Goal: Information Seeking & Learning: Learn about a topic

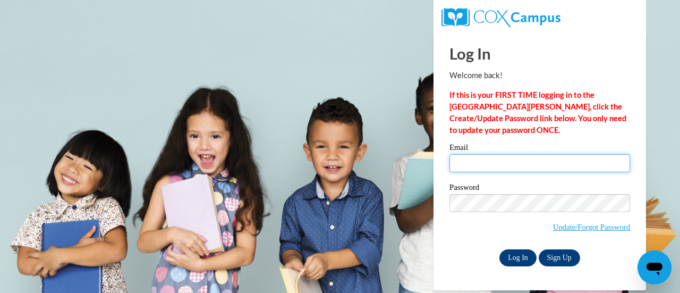
type input "[EMAIL_ADDRESS][DOMAIN_NAME]"
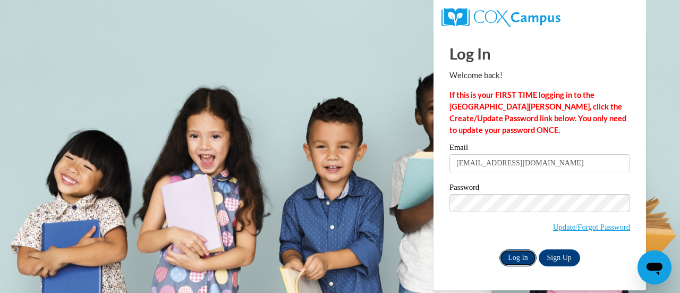
click at [523, 254] on input "Log In" at bounding box center [518, 257] width 37 height 17
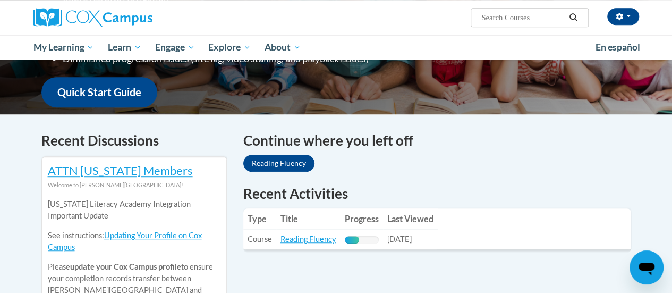
scroll to position [254, 0]
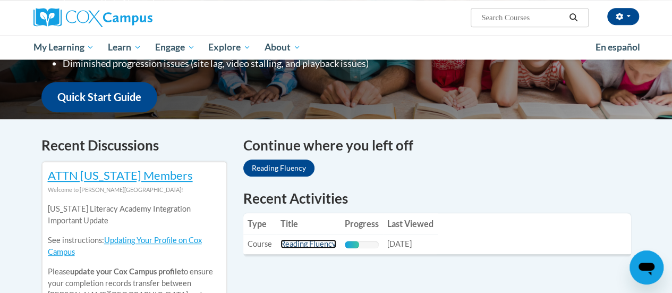
click at [309, 243] on link "Reading Fluency" at bounding box center [309, 243] width 56 height 9
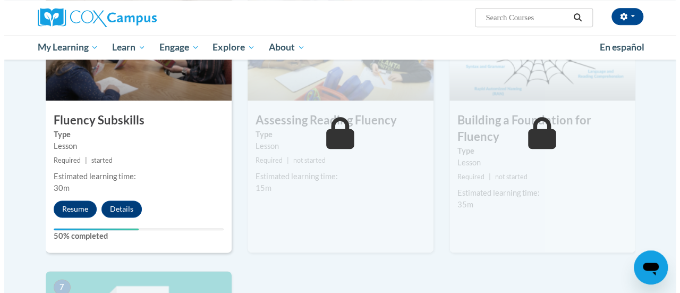
scroll to position [578, 0]
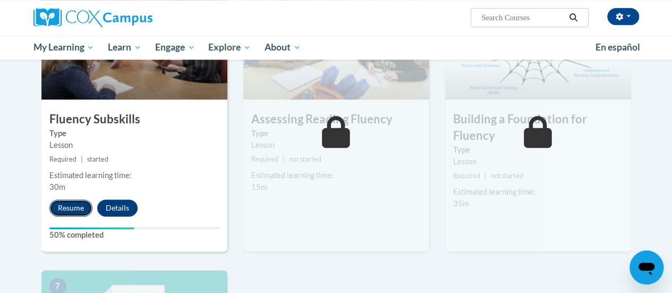
click at [74, 205] on button "Resume" at bounding box center [70, 207] width 43 height 17
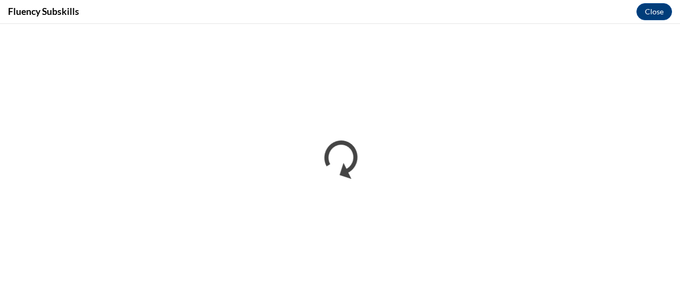
scroll to position [0, 0]
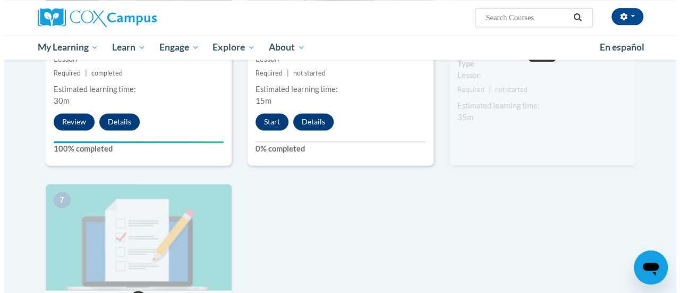
scroll to position [664, 0]
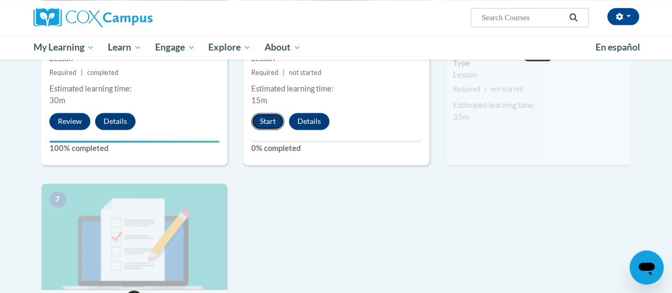
click at [259, 120] on button "Start" at bounding box center [267, 121] width 33 height 17
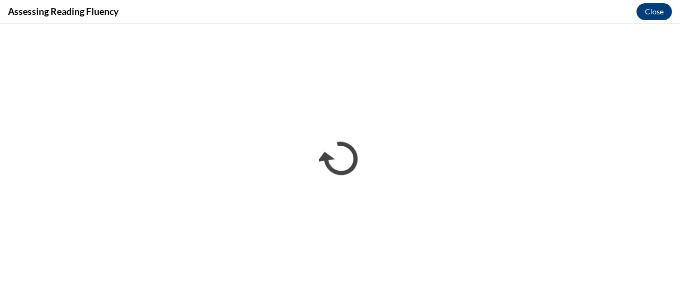
scroll to position [0, 0]
